Goal: Feedback & Contribution: Leave review/rating

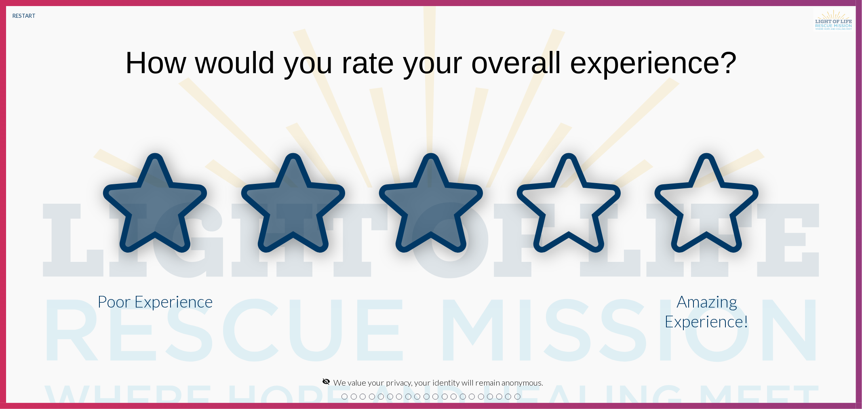
click at [434, 216] on icon at bounding box center [431, 203] width 98 height 94
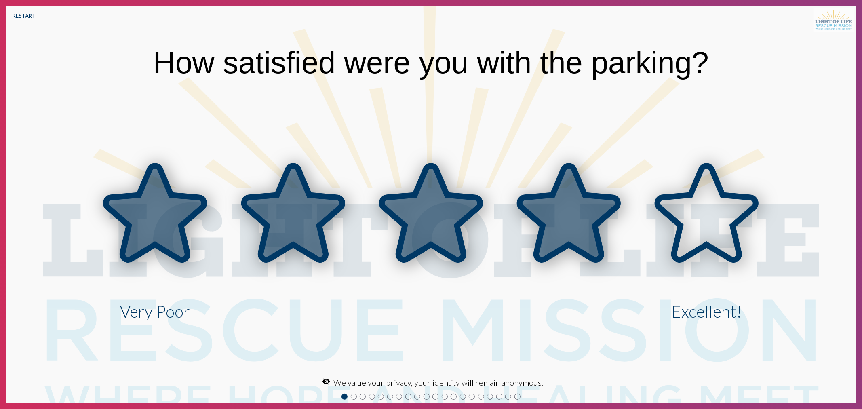
click at [560, 207] on icon at bounding box center [569, 213] width 98 height 94
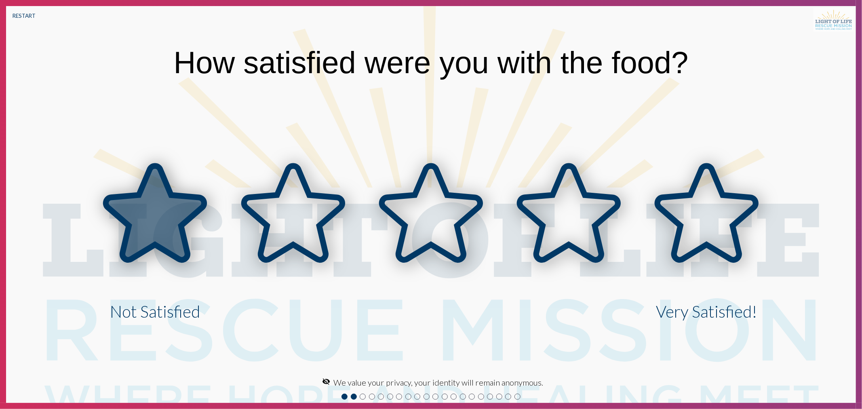
click at [210, 219] on icon at bounding box center [155, 215] width 138 height 138
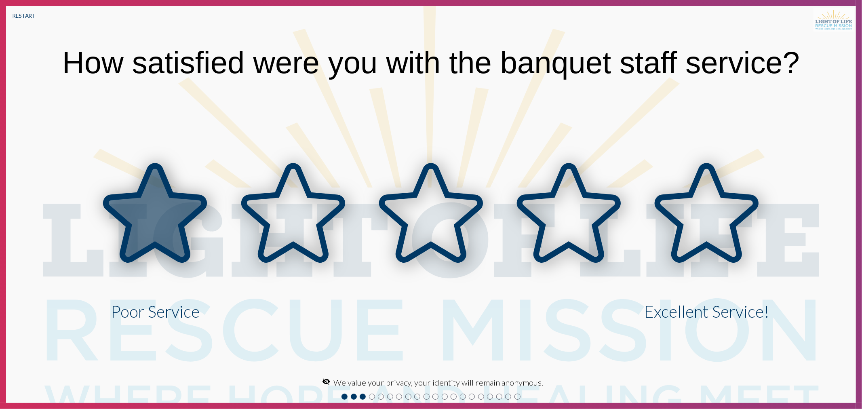
click at [187, 215] on icon at bounding box center [155, 213] width 98 height 94
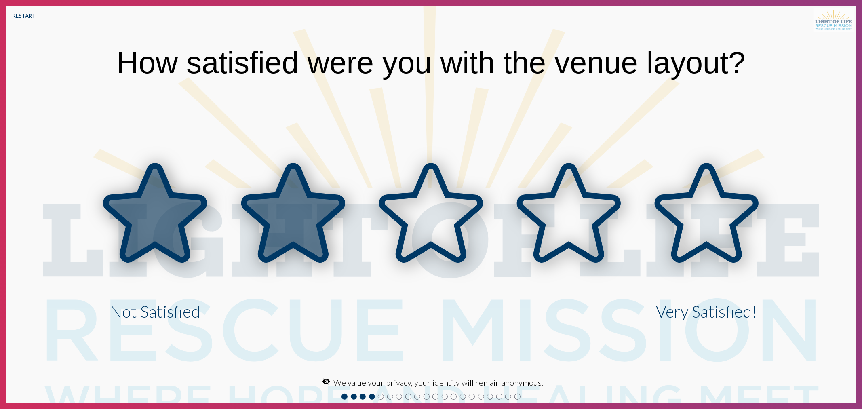
click at [272, 209] on icon at bounding box center [293, 213] width 98 height 94
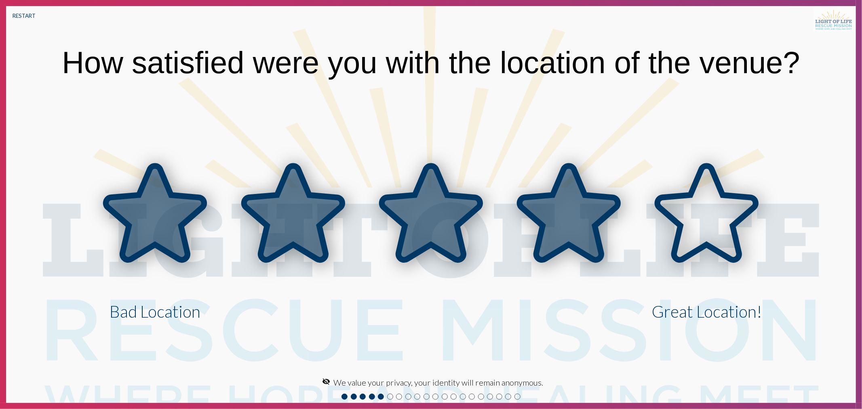
click at [555, 215] on icon at bounding box center [569, 213] width 98 height 94
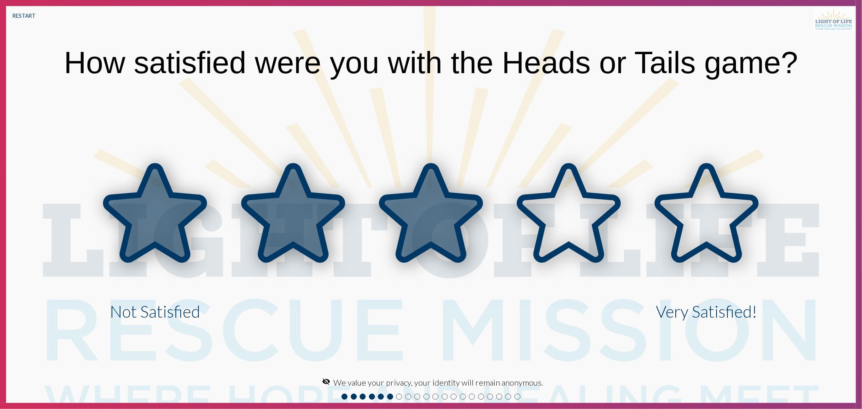
click at [430, 221] on icon at bounding box center [431, 213] width 98 height 94
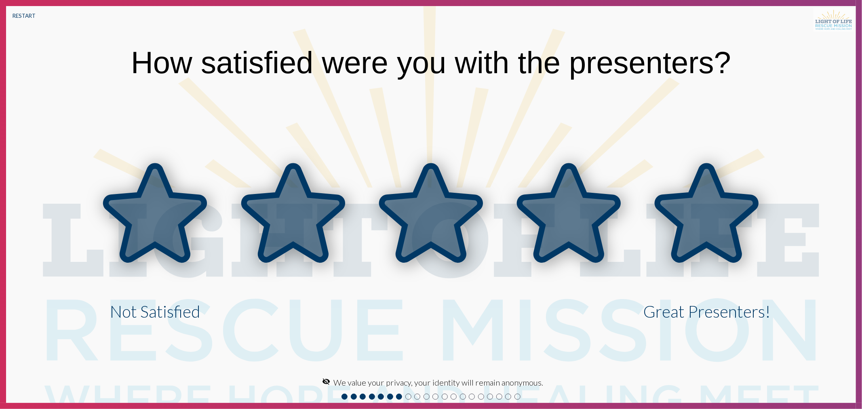
click at [688, 223] on icon at bounding box center [707, 213] width 98 height 94
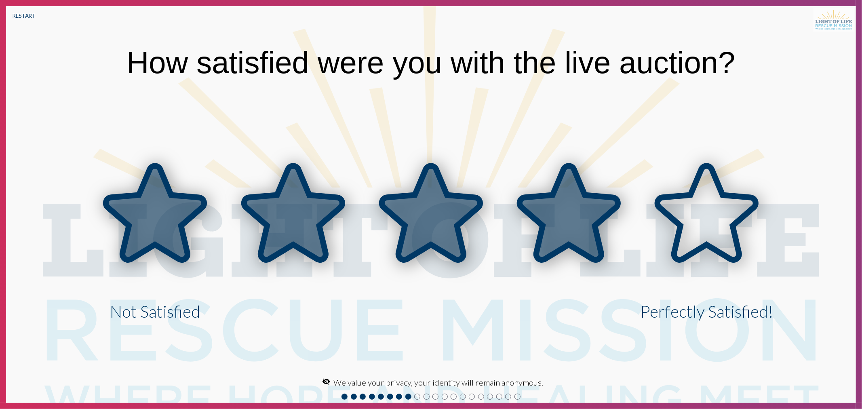
click at [558, 224] on icon at bounding box center [569, 213] width 98 height 94
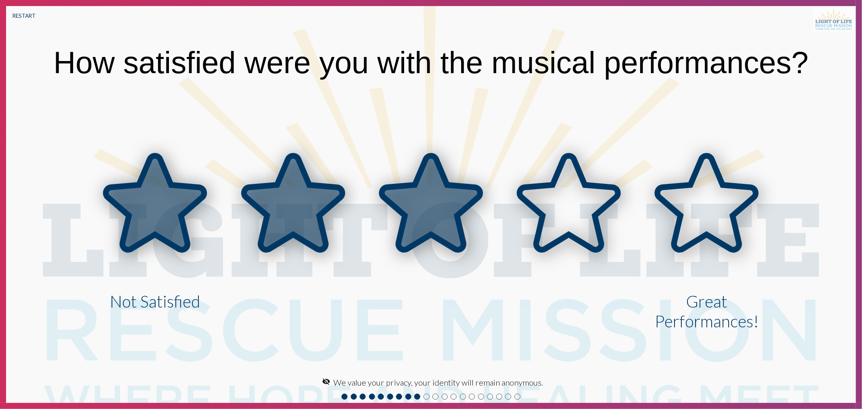
click at [385, 214] on icon at bounding box center [431, 204] width 138 height 138
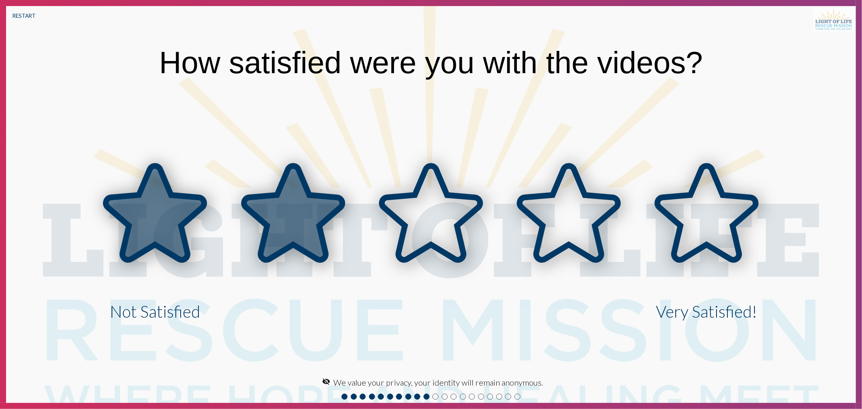
click at [264, 207] on icon at bounding box center [293, 213] width 98 height 94
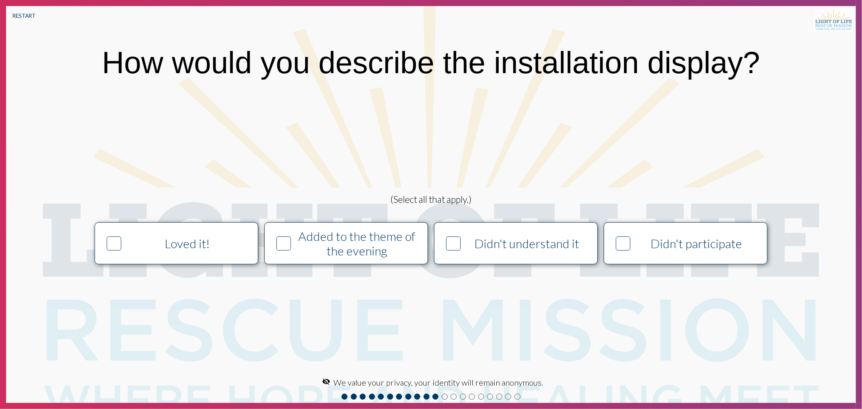
click at [668, 239] on div "Didn't participate" at bounding box center [696, 243] width 125 height 15
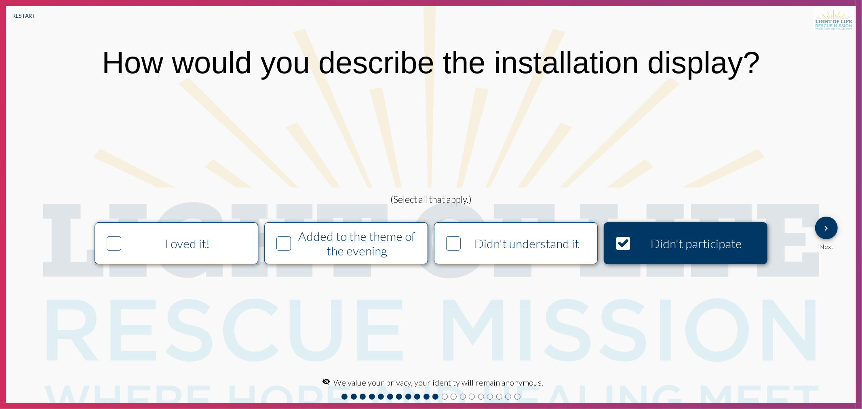
click at [409, 243] on div "Added to the theme of the evening" at bounding box center [356, 243] width 125 height 29
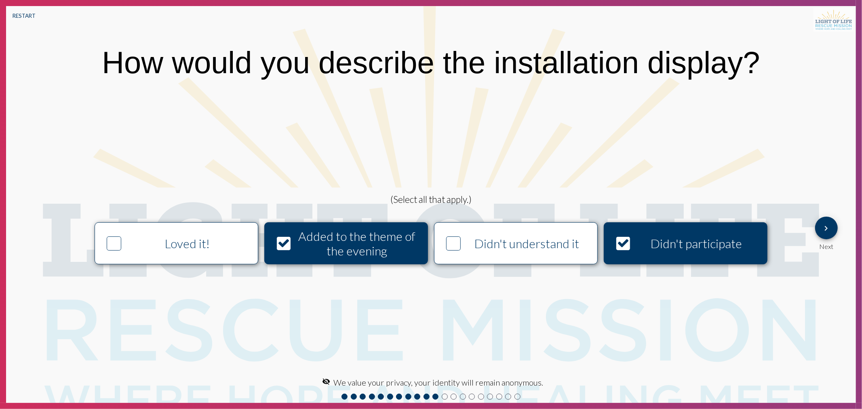
click at [823, 224] on mat-icon "keyboard_arrow_right" at bounding box center [827, 229] width 10 height 10
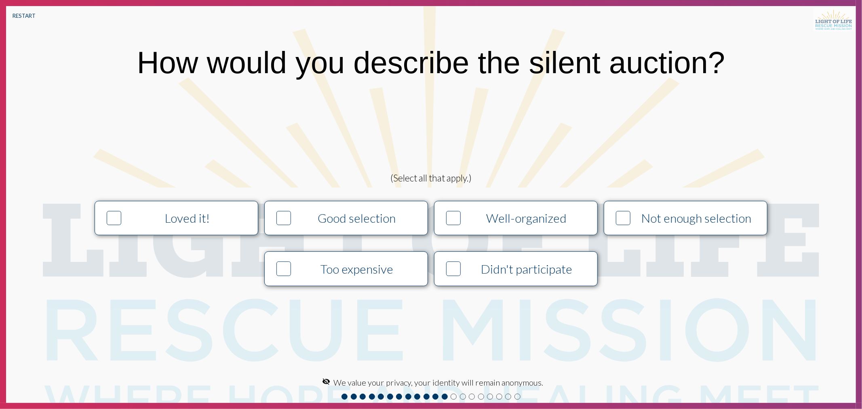
click at [318, 213] on div "Good selection" at bounding box center [356, 218] width 125 height 15
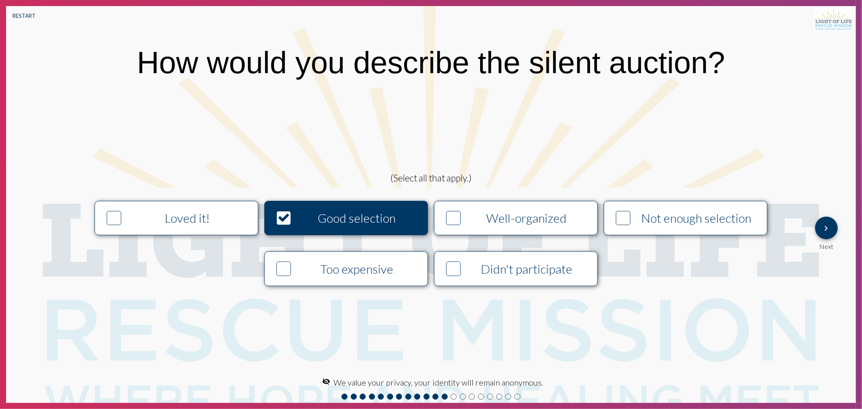
click at [518, 215] on div "Well-organized" at bounding box center [526, 218] width 125 height 15
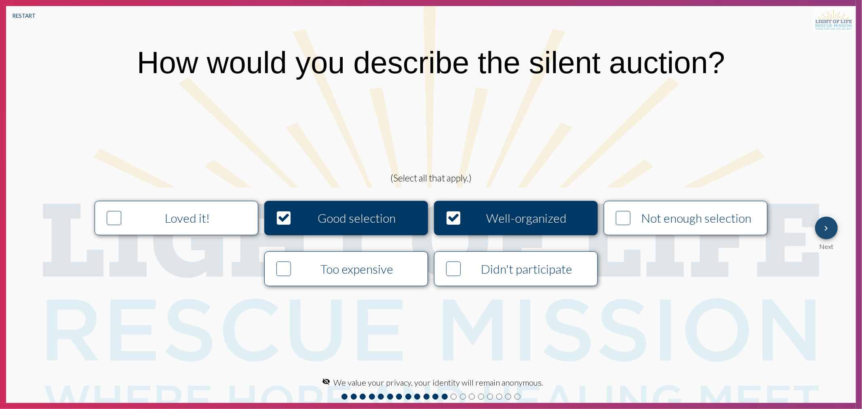
click at [829, 227] on mat-icon "keyboard_arrow_right" at bounding box center [827, 229] width 10 height 10
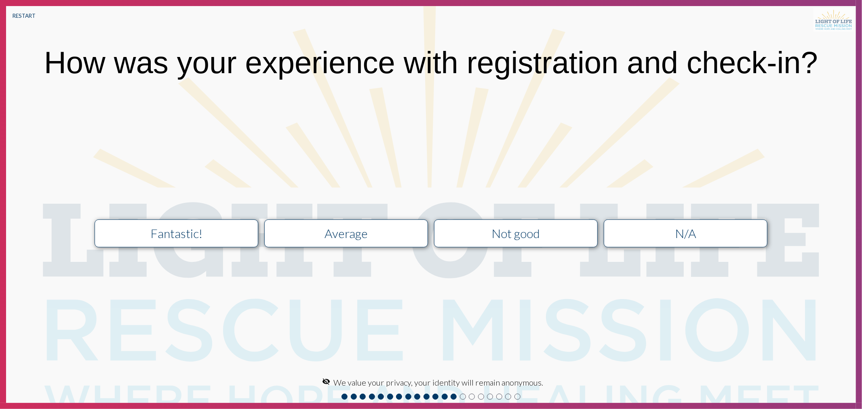
click at [518, 235] on div "Not good" at bounding box center [516, 233] width 146 height 15
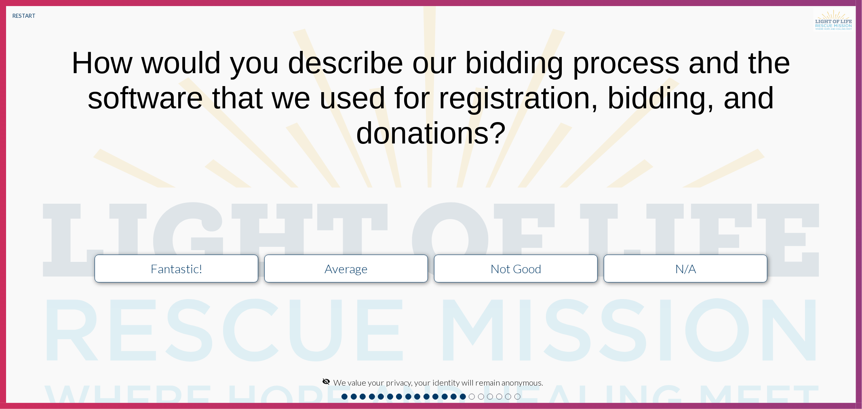
click at [344, 261] on div "Average" at bounding box center [346, 268] width 146 height 15
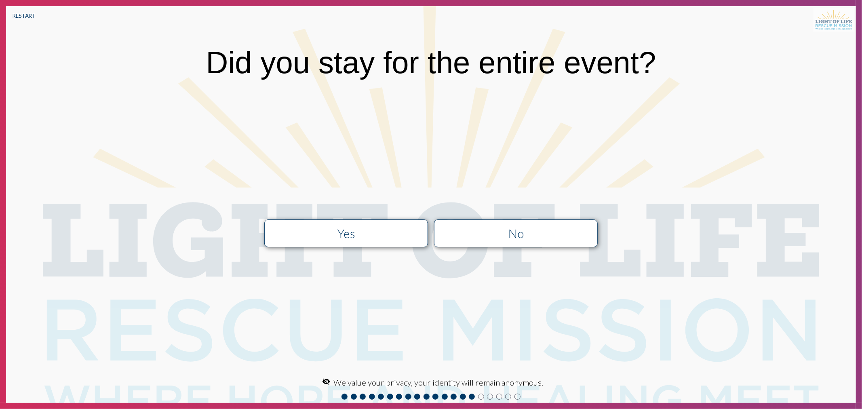
click at [395, 234] on div "Yes" at bounding box center [346, 233] width 146 height 15
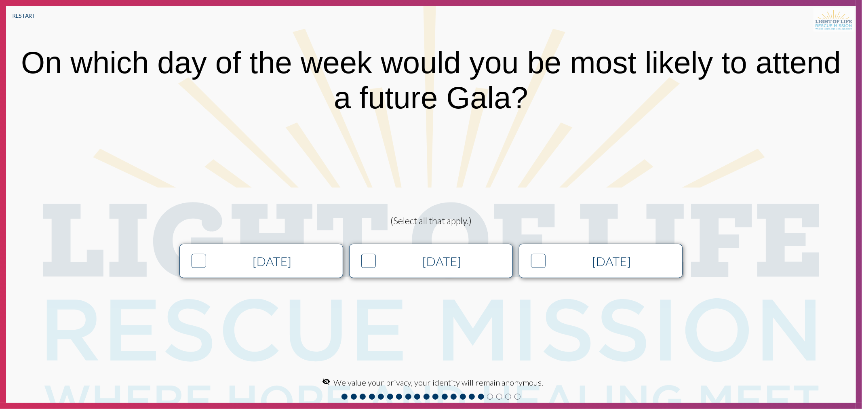
click at [242, 264] on div "[DATE]" at bounding box center [271, 261] width 125 height 15
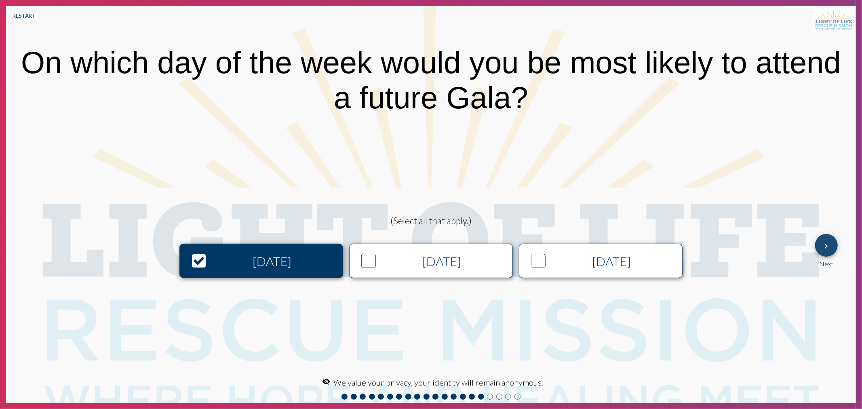
click at [827, 241] on mat-icon "keyboard_arrow_right" at bounding box center [827, 246] width 10 height 10
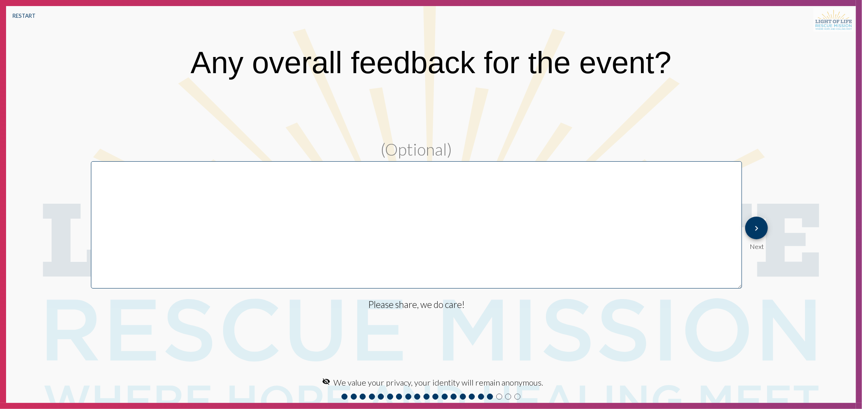
click at [760, 226] on mat-icon "keyboard_arrow_right" at bounding box center [757, 229] width 10 height 10
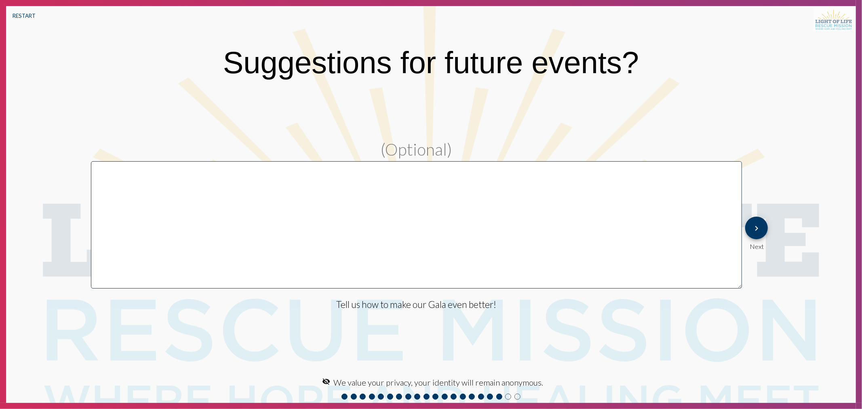
click at [756, 232] on mat-icon "keyboard_arrow_right" at bounding box center [757, 229] width 10 height 10
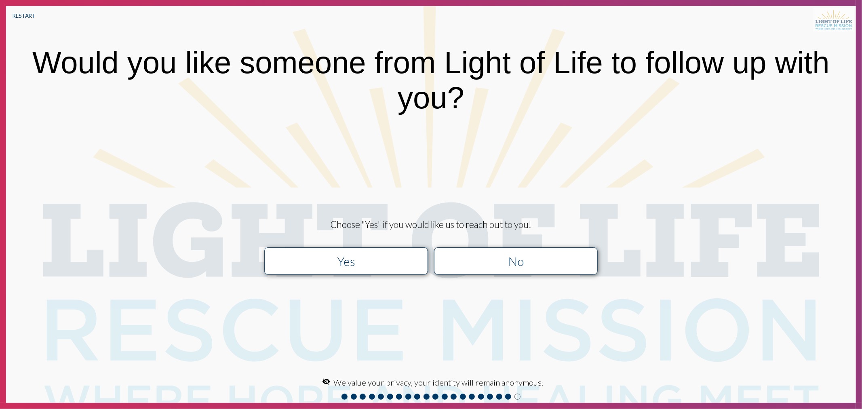
click at [506, 268] on button "No" at bounding box center [516, 260] width 164 height 27
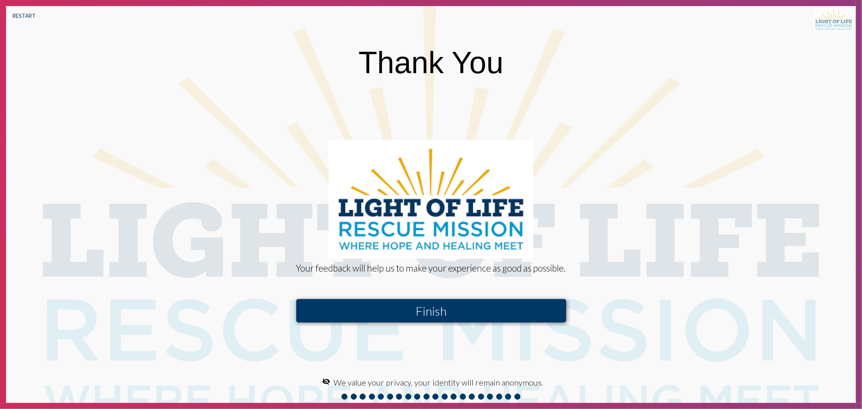
click at [434, 312] on button "Finish" at bounding box center [431, 310] width 270 height 23
